Goal: Task Accomplishment & Management: Manage account settings

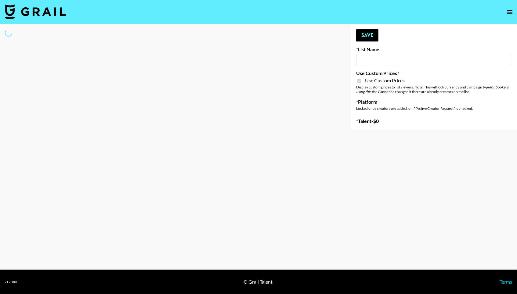
type input "Content Labs for Govee's TV Backlight 3."
checkbox input "true"
select select "Brand"
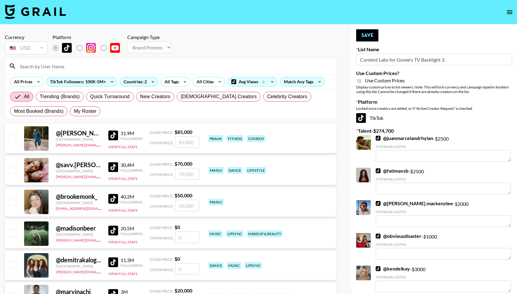
click at [83, 118] on div "All Trending (Brands) Quick Turnaround New Creators LGBTQIA+ Creators Celebrity…" at bounding box center [171, 103] width 324 height 29
click at [83, 113] on span "My Roster" at bounding box center [85, 111] width 23 height 7
click at [74, 111] on input "My Roster" at bounding box center [74, 111] width 0 height 0
radio input "true"
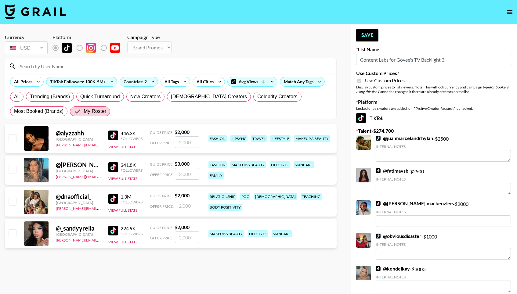
click at [9, 235] on input "checkbox" at bounding box center [12, 232] width 7 height 7
checkbox input "true"
type input "2000"
click at [9, 199] on input "checkbox" at bounding box center [12, 201] width 7 height 7
checkbox input "true"
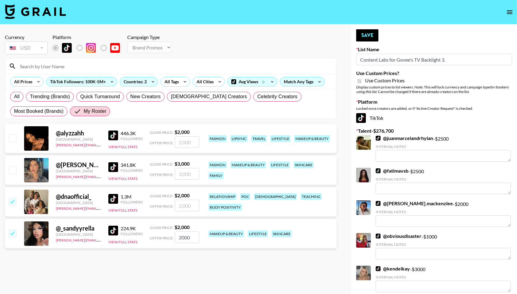
type input "2000"
click at [7, 161] on div "@ jessicaaaawadis United States norlyn.hooriani@grail-talent.com 341.8K Followe…" at bounding box center [171, 170] width 332 height 29
click at [12, 170] on input "checkbox" at bounding box center [12, 169] width 7 height 7
checkbox input "true"
type input "3000"
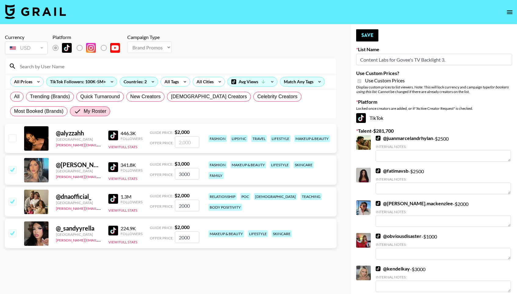
click at [12, 136] on input "checkbox" at bounding box center [12, 137] width 7 height 7
checkbox input "true"
type input "2000"
click at [376, 36] on button "Save" at bounding box center [367, 35] width 22 height 12
radio input "true"
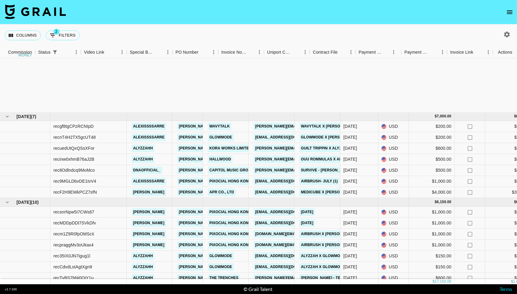
scroll to position [82, 496]
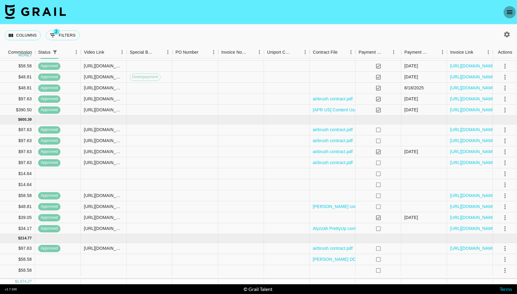
click at [514, 15] on button "open drawer" at bounding box center [510, 12] width 12 height 12
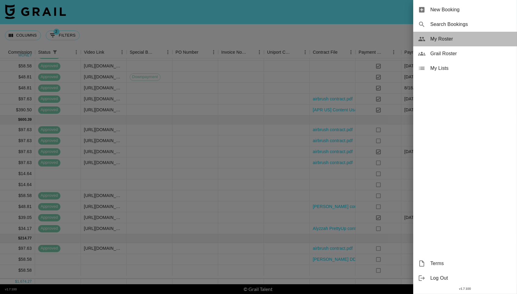
click at [461, 36] on span "My Roster" at bounding box center [471, 38] width 82 height 7
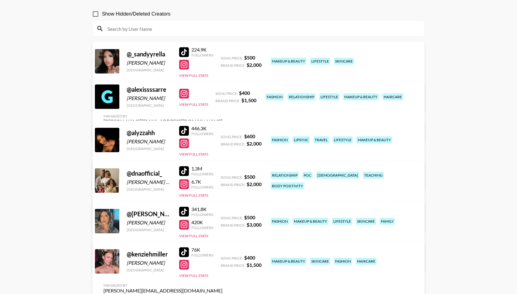
scroll to position [66, 0]
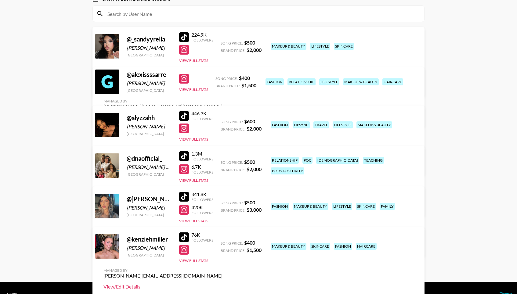
click at [222, 284] on link "View/Edit Details" at bounding box center [162, 287] width 119 height 6
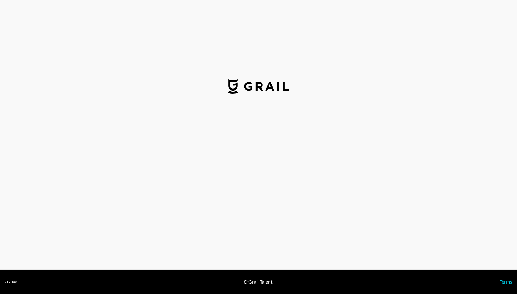
scroll to position [2, 0]
select select "USD"
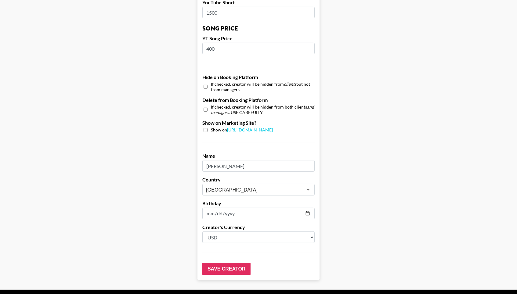
scroll to position [522, 0]
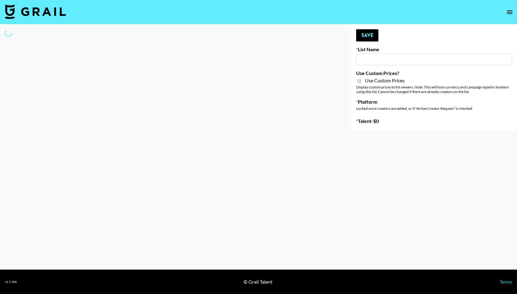
type input "Axis-Y - [DATE]"
checkbox input "true"
select select "Brand"
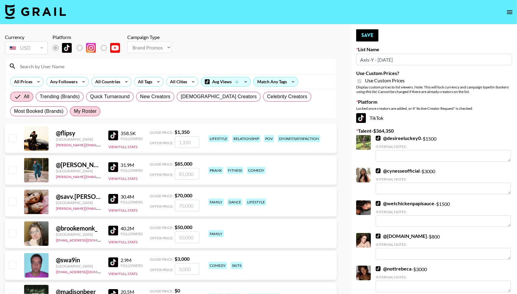
click at [94, 113] on span "My Roster" at bounding box center [85, 111] width 23 height 7
click at [74, 111] on input "My Roster" at bounding box center [74, 111] width 0 height 0
radio input "true"
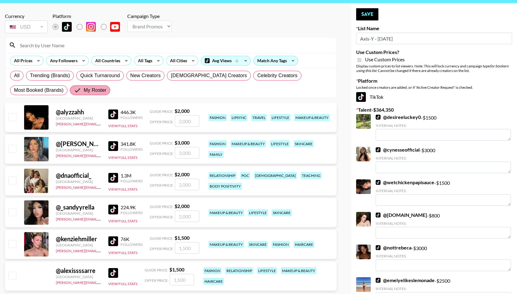
scroll to position [22, 0]
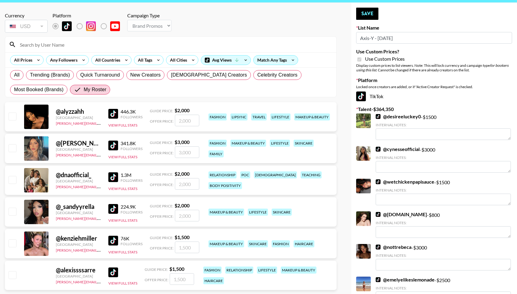
click at [12, 117] on input "checkbox" at bounding box center [12, 116] width 7 height 7
checkbox input "true"
type input "2000"
click at [9, 147] on input "checkbox" at bounding box center [12, 147] width 7 height 7
checkbox input "true"
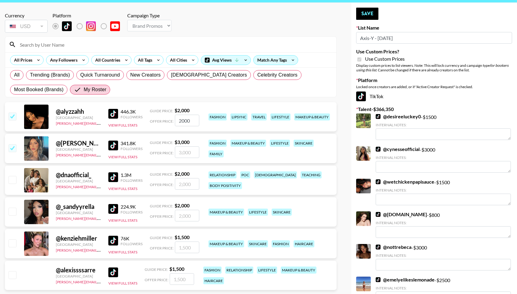
type input "3000"
click at [11, 210] on input "checkbox" at bounding box center [12, 211] width 7 height 7
checkbox input "true"
type input "2000"
click at [11, 237] on div "@ kenziehmiller United States norlyn.hooriani@grail-talent.com 76K Followers Vi…" at bounding box center [171, 243] width 332 height 29
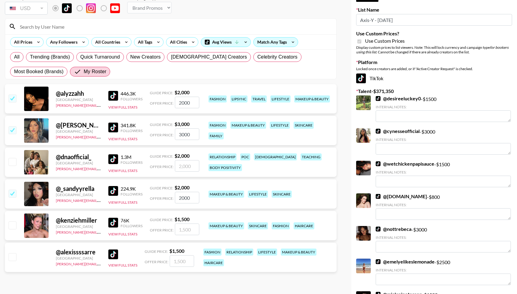
scroll to position [39, 0]
click at [14, 229] on input "checkbox" at bounding box center [12, 225] width 7 height 7
checkbox input "true"
type input "1500"
click at [14, 259] on input "checkbox" at bounding box center [12, 257] width 7 height 7
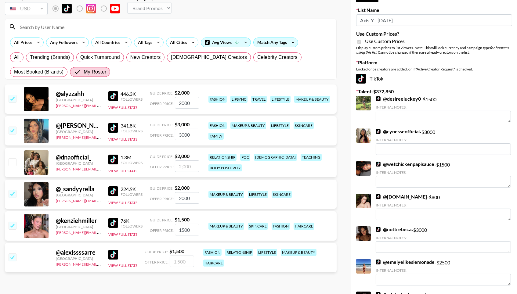
checkbox input "true"
type input "1500"
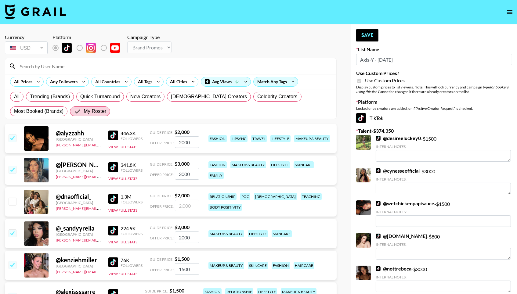
scroll to position [0, 0]
click at [370, 36] on button "Save" at bounding box center [367, 35] width 22 height 12
